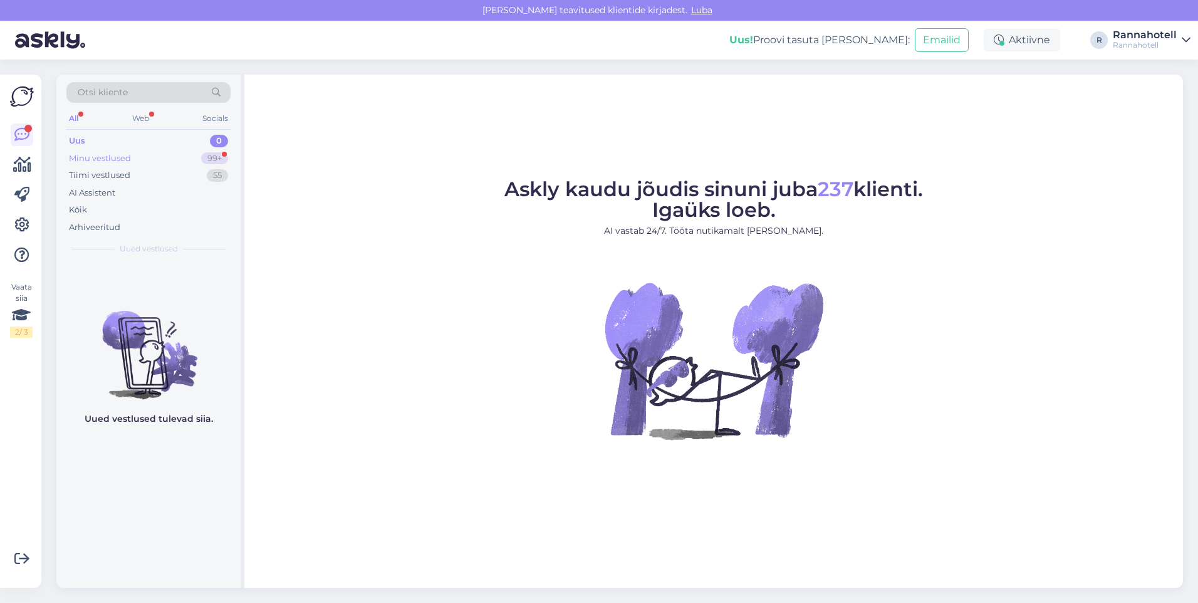
click at [133, 163] on div "Minu vestlused 99+" at bounding box center [148, 159] width 164 height 18
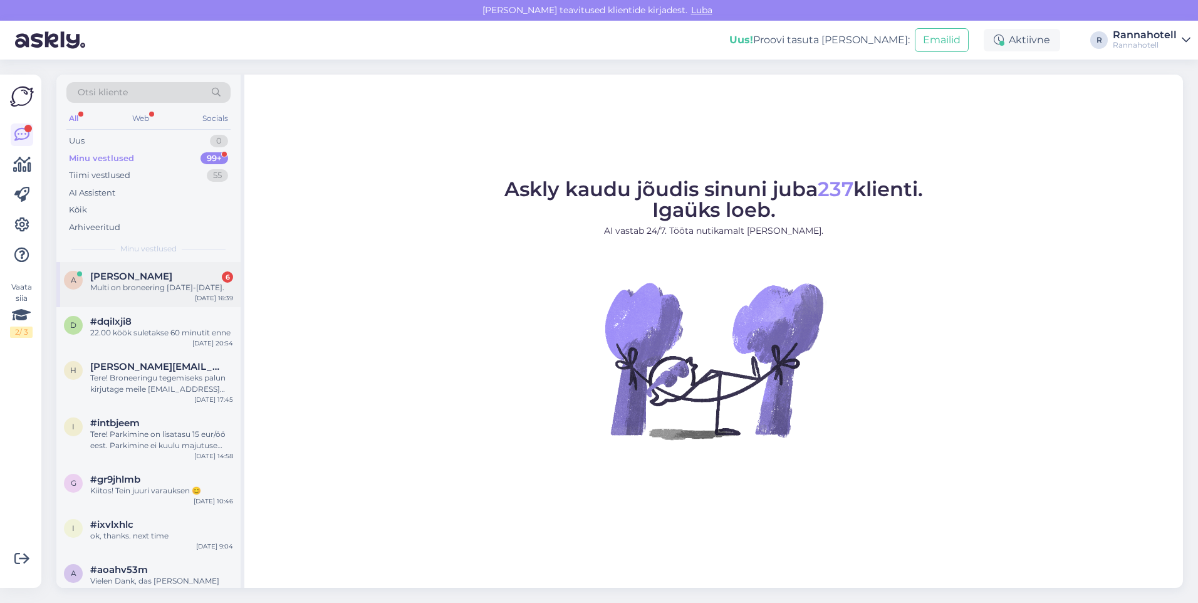
click at [109, 293] on div "A [PERSON_NAME] 6 Multi on broneering [DATE]-[DATE]. [DATE] 16:39" at bounding box center [148, 284] width 184 height 45
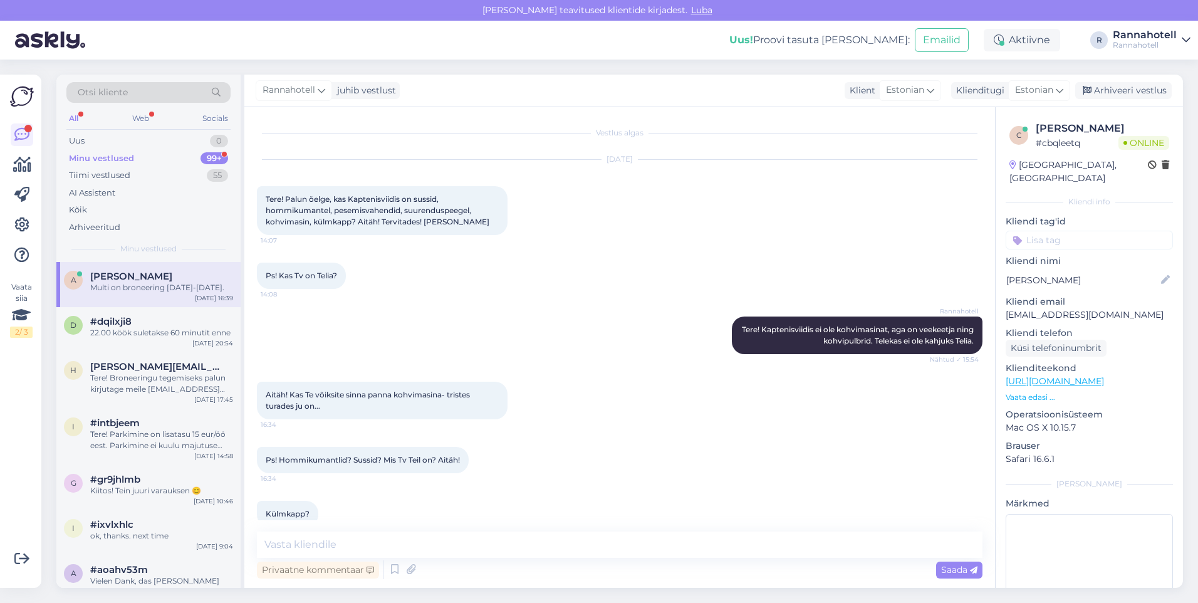
scroll to position [182, 0]
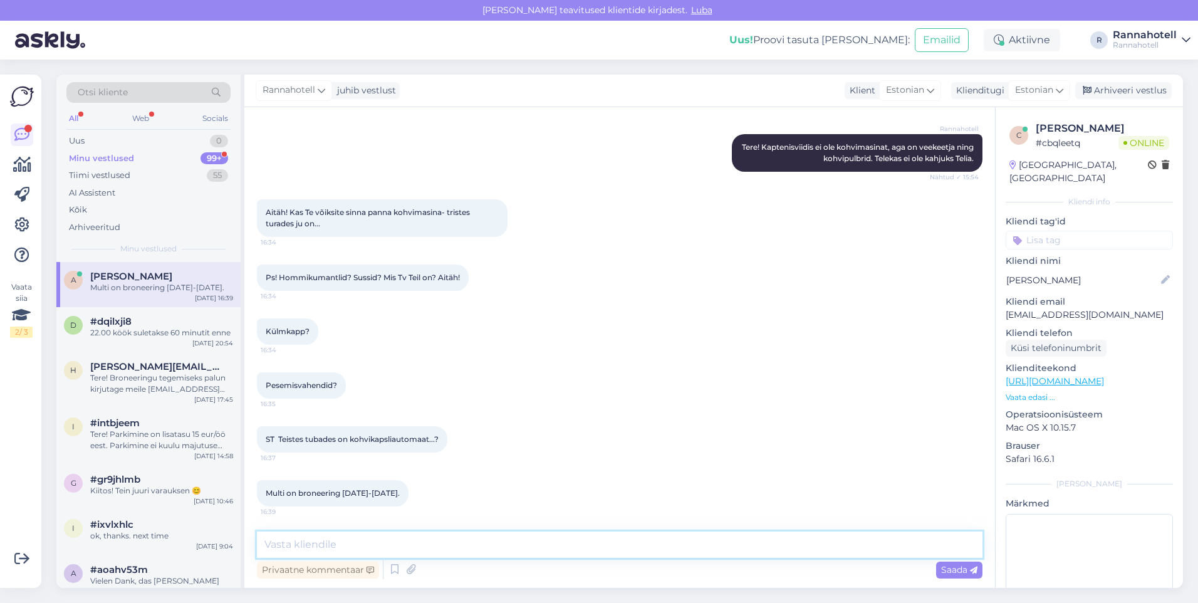
click at [335, 538] on textarea at bounding box center [620, 544] width 726 height 26
type textarea "T"
click at [416, 543] on textarea "Teistes tubades on samuti veekeetjad." at bounding box center [620, 544] width 726 height 26
click at [471, 544] on textarea "Teistes tubades on samuti veekeetjad." at bounding box center [620, 544] width 726 height 26
click at [488, 545] on textarea "Teistes tubades on samuti veekeetjad." at bounding box center [620, 544] width 726 height 26
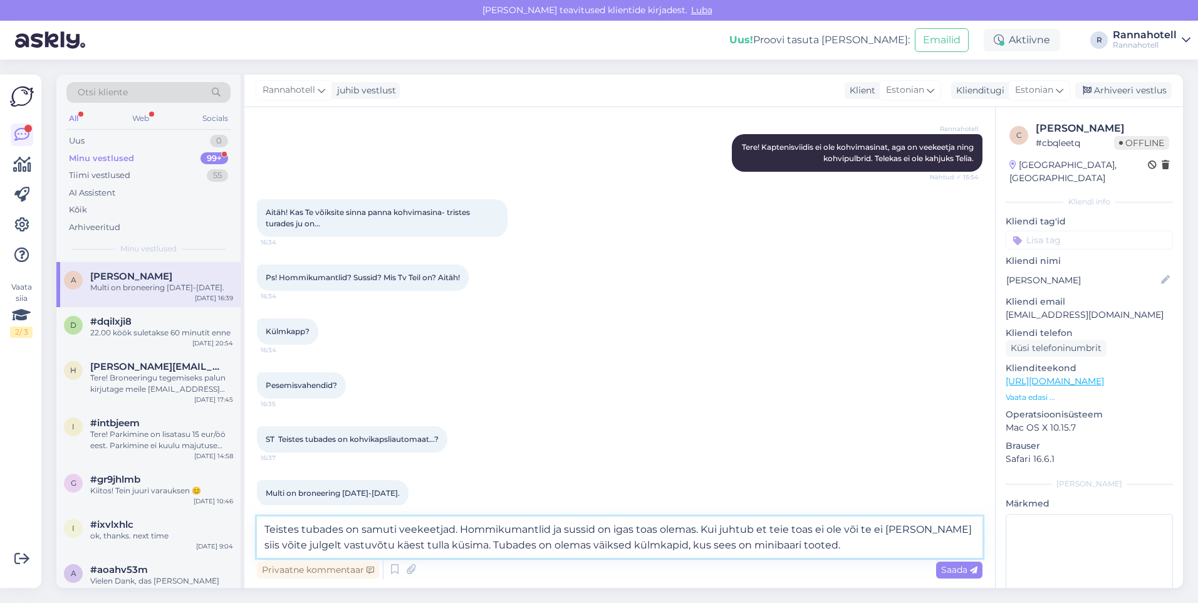
click at [806, 547] on textarea "Teistes tubades on samuti veekeetjad. Hommikumantlid ja sussid on igas toas ole…" at bounding box center [620, 536] width 726 height 41
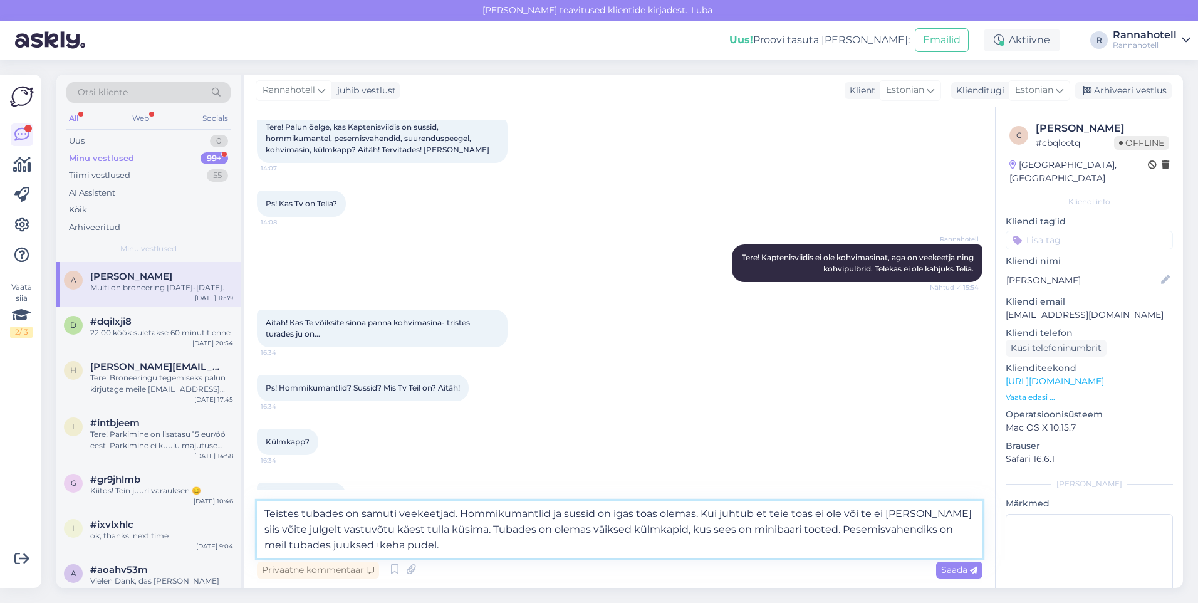
scroll to position [213, 0]
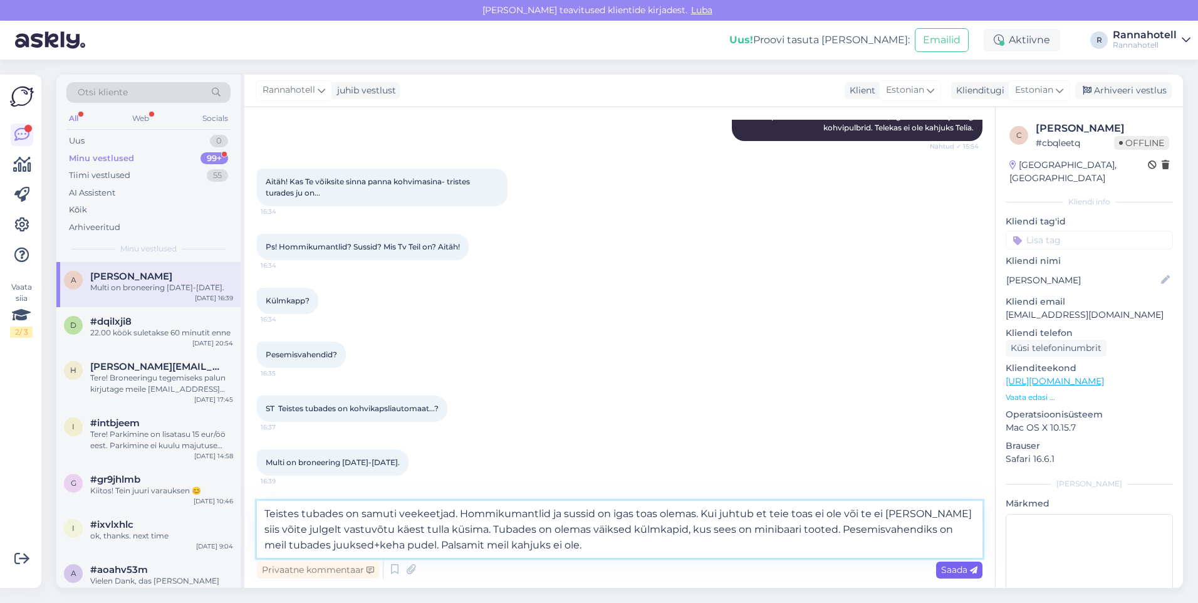
type textarea "Teistes tubades on samuti veekeetjad. Hommikumantlid ja sussid on igas toas ole…"
click at [958, 576] on div "Saada" at bounding box center [959, 570] width 46 height 17
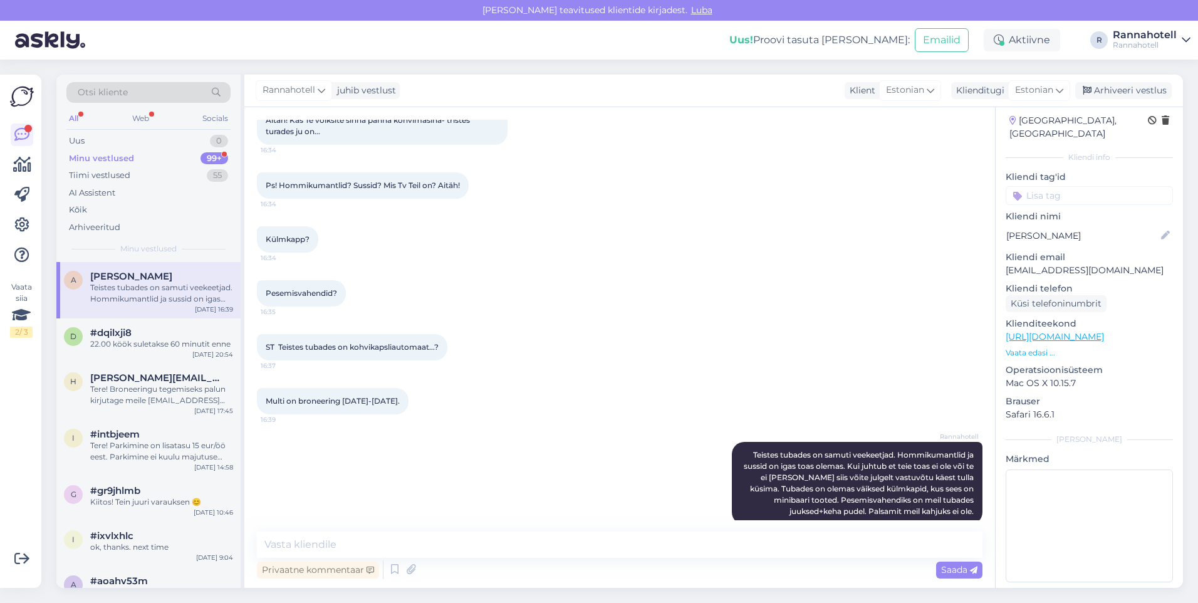
scroll to position [293, 0]
